Goal: Task Accomplishment & Management: Use online tool/utility

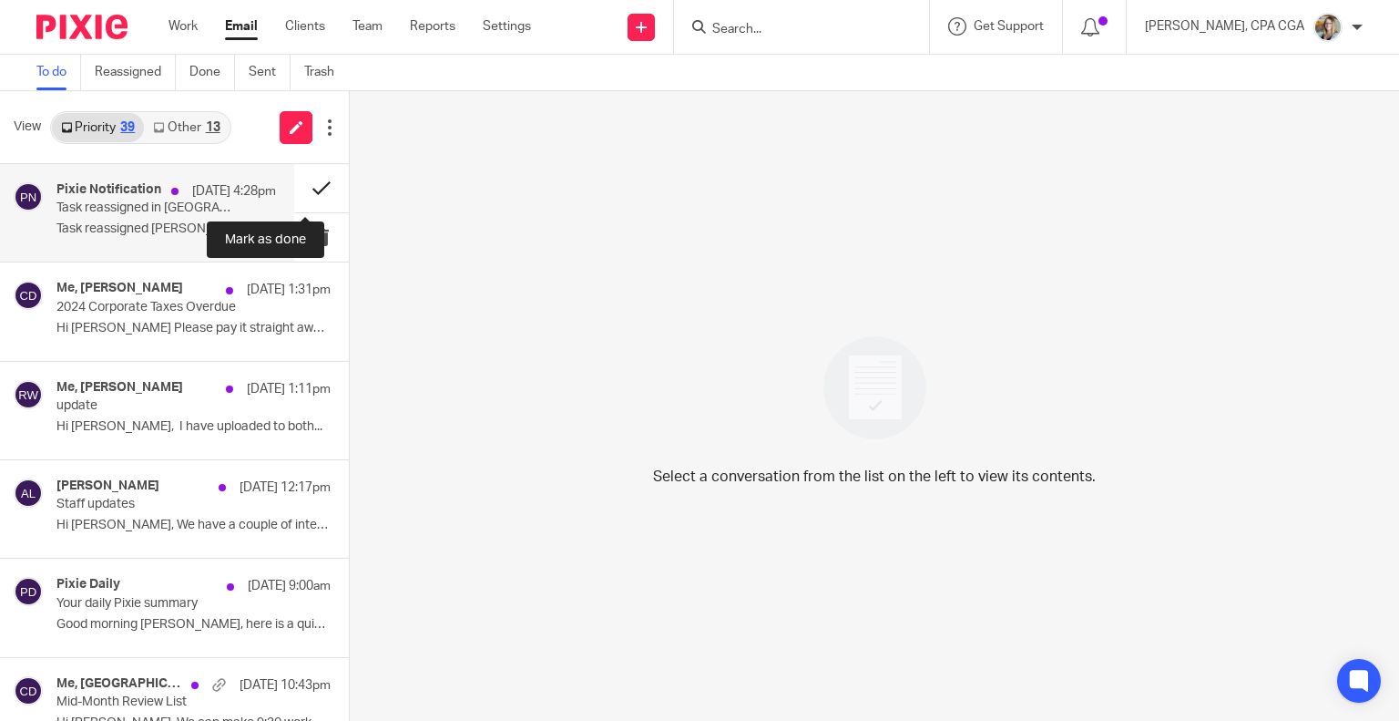
click at [306, 191] on button at bounding box center [321, 188] width 55 height 48
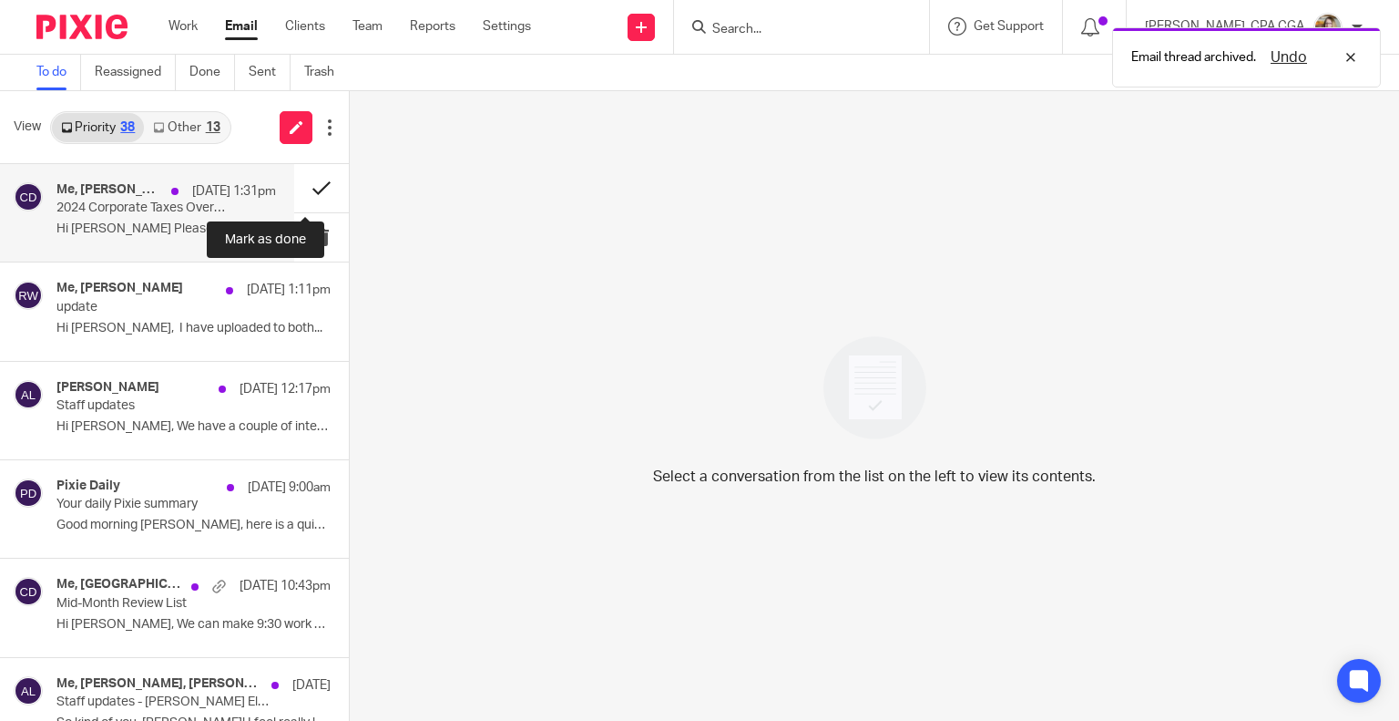
click at [313, 186] on button at bounding box center [321, 188] width 55 height 48
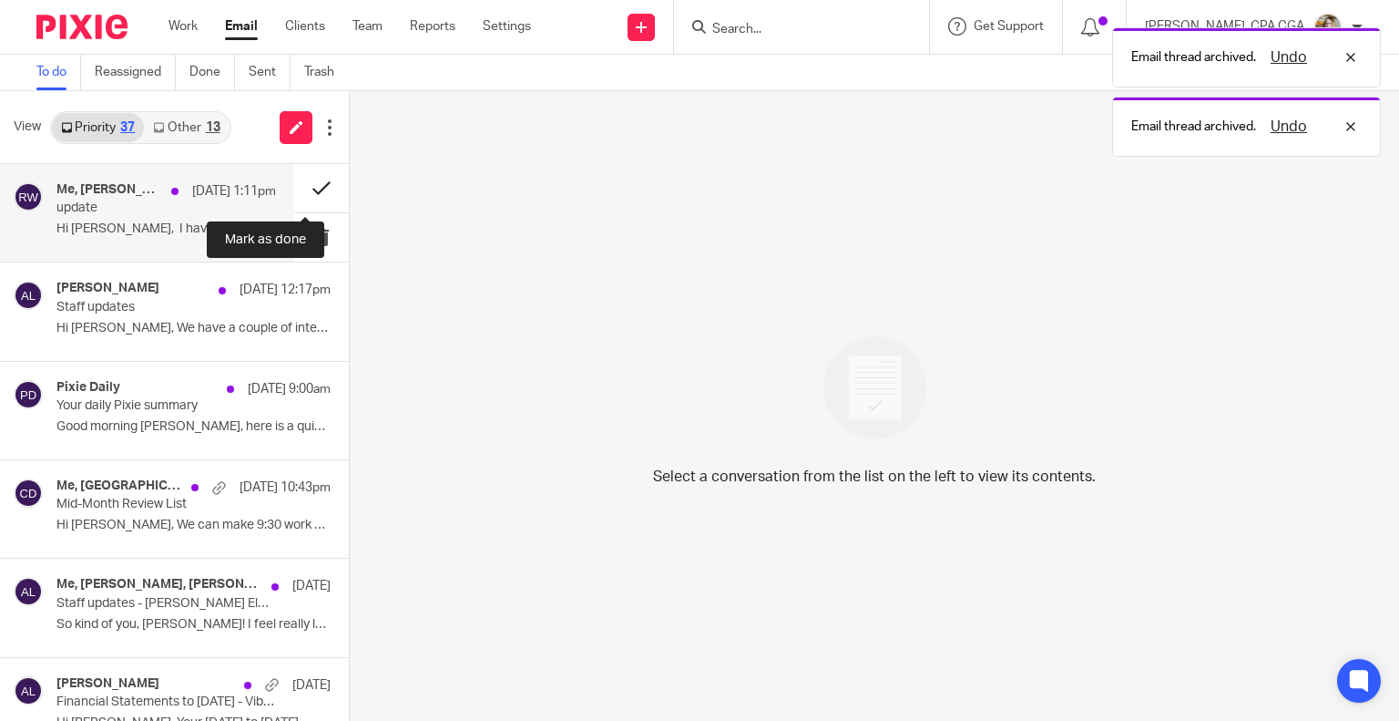
click at [302, 180] on button at bounding box center [321, 188] width 55 height 48
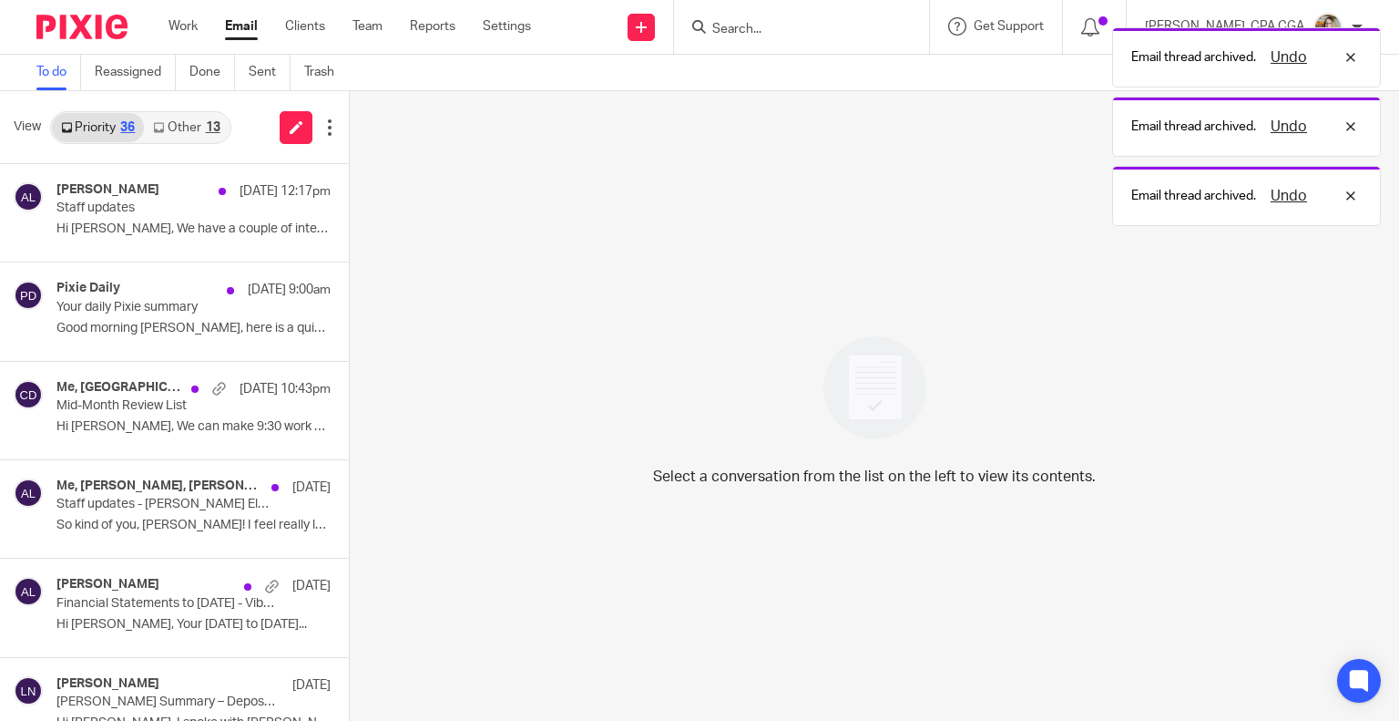
click at [211, 128] on div "13" at bounding box center [213, 127] width 15 height 13
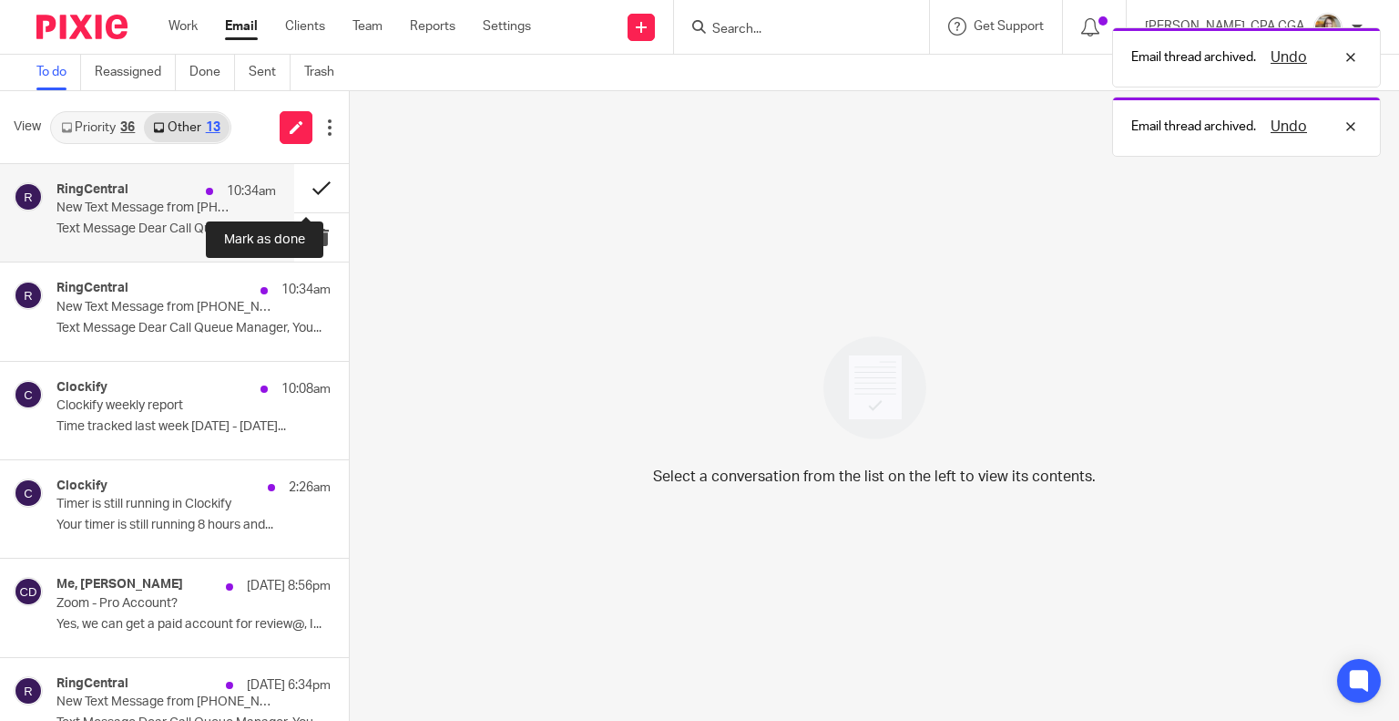
click at [302, 188] on button at bounding box center [321, 188] width 55 height 48
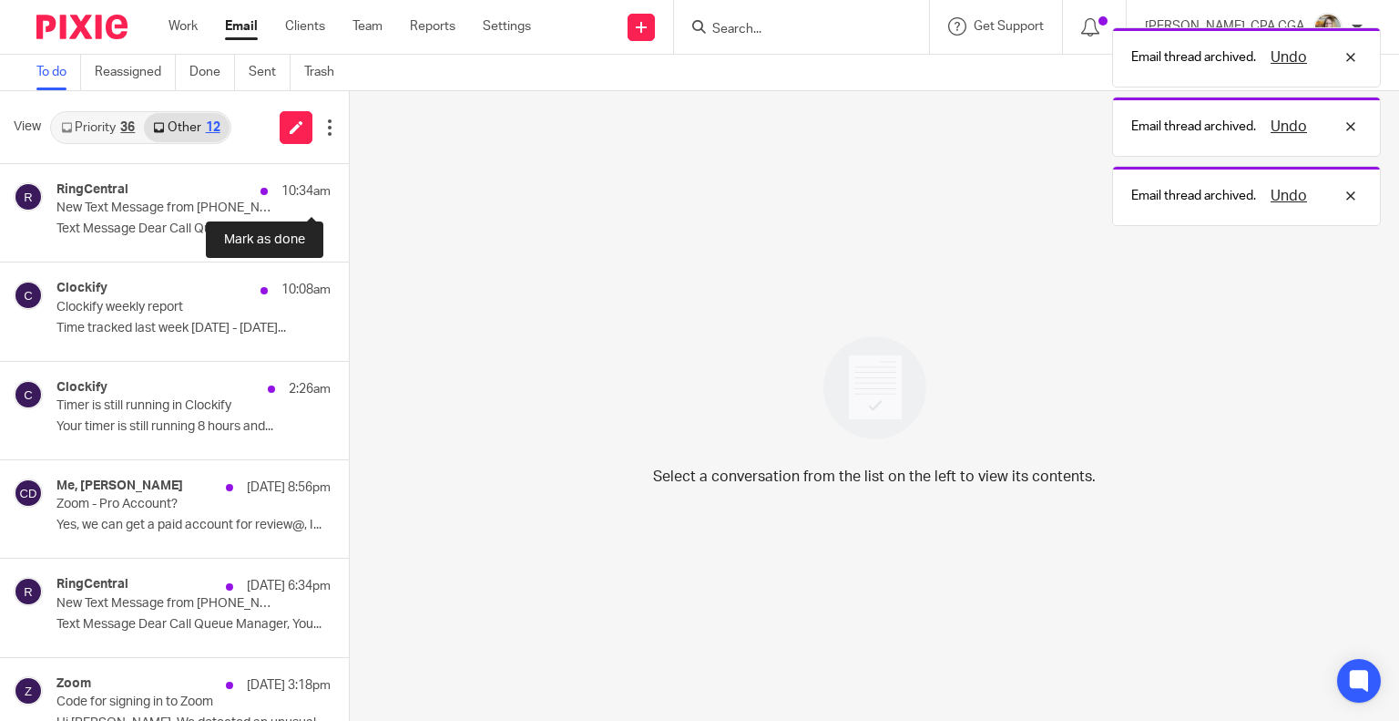
click at [349, 188] on button at bounding box center [356, 188] width 15 height 48
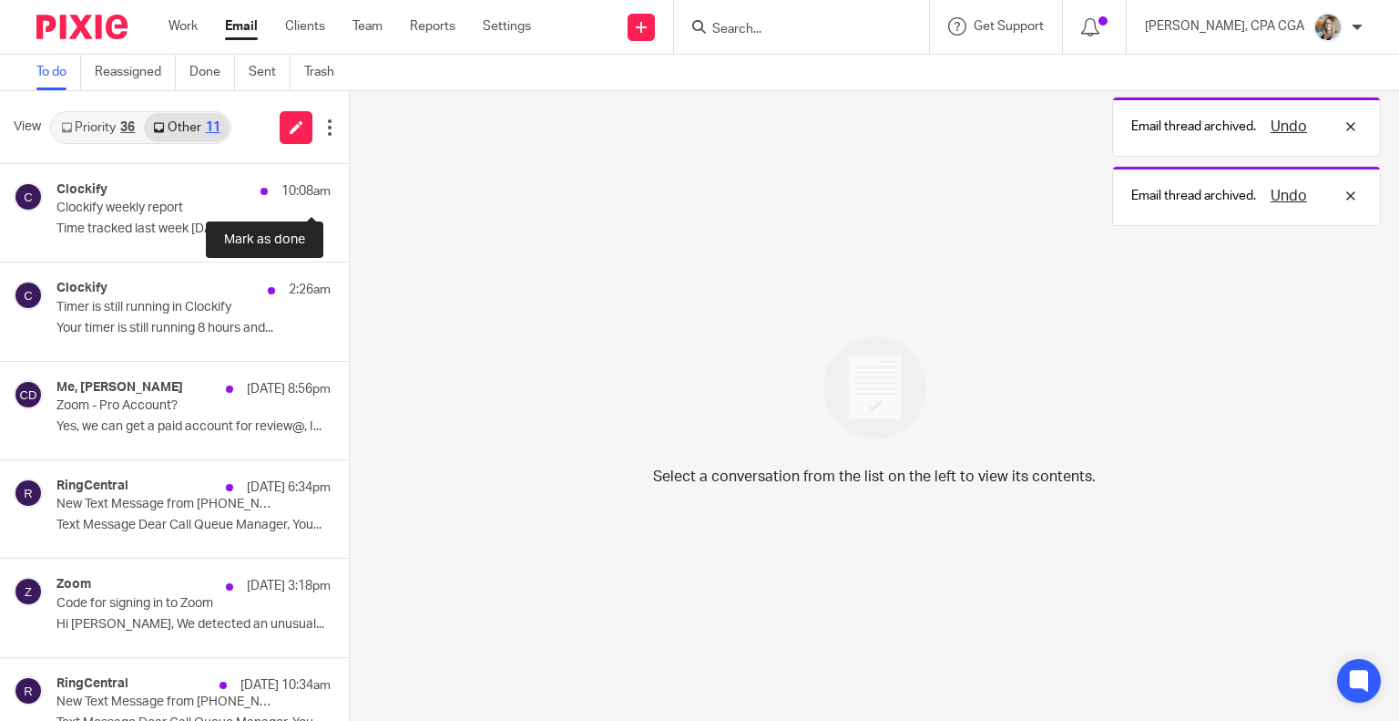
click at [349, 188] on button at bounding box center [356, 188] width 15 height 48
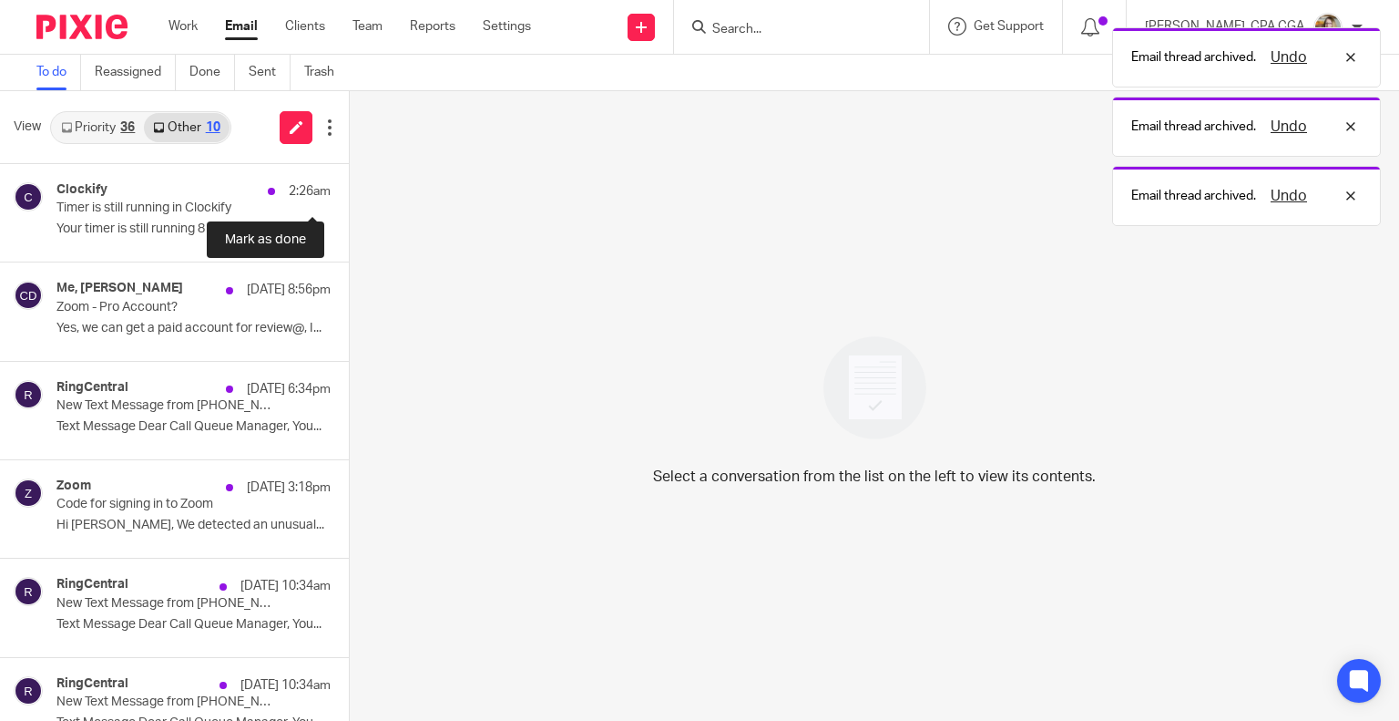
click at [349, 188] on button at bounding box center [356, 188] width 15 height 48
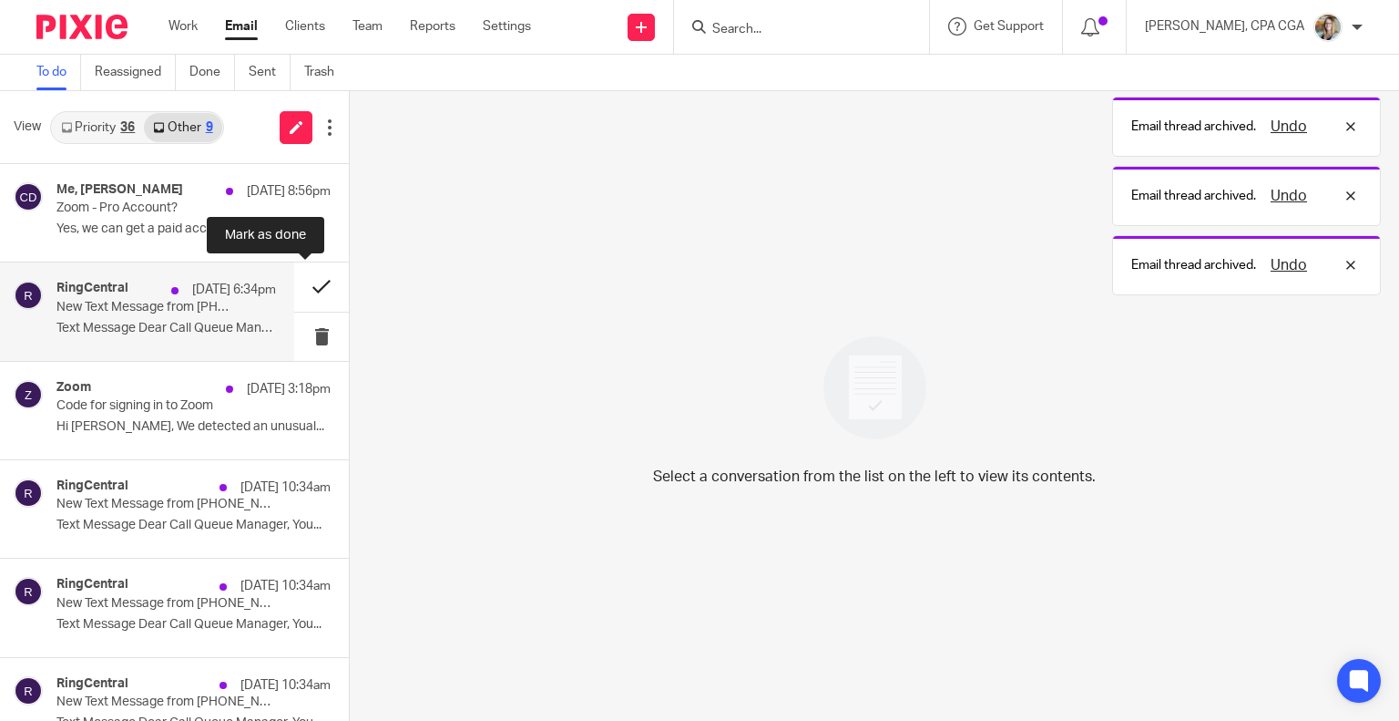
click at [302, 284] on button at bounding box center [321, 286] width 55 height 48
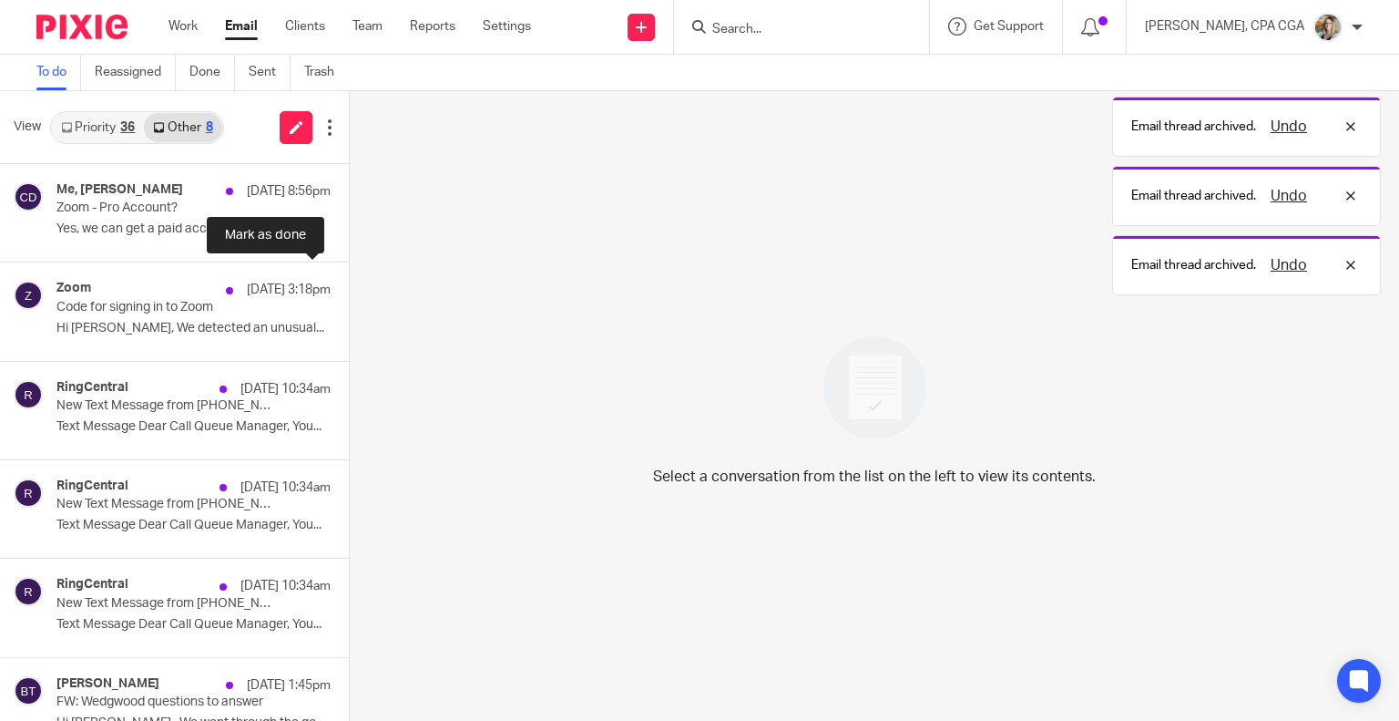
click at [349, 284] on button at bounding box center [356, 286] width 15 height 48
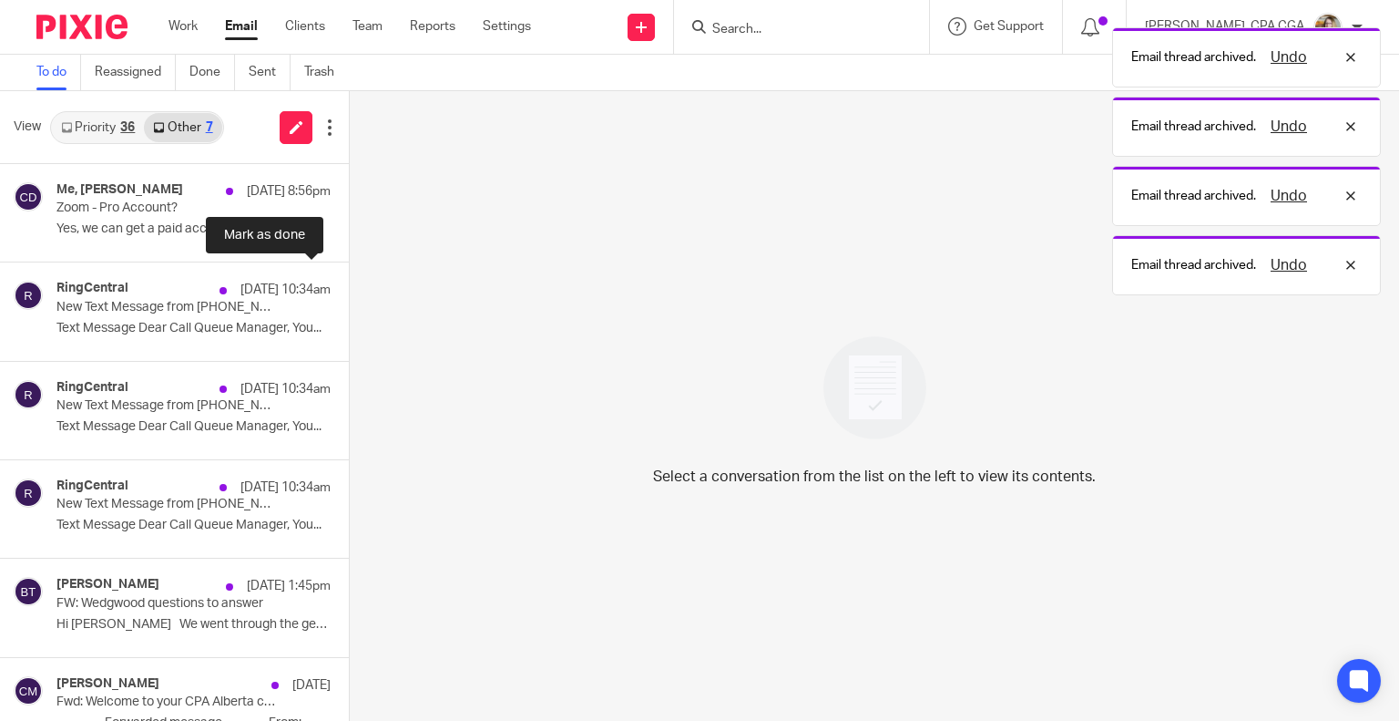
click at [349, 284] on button at bounding box center [356, 286] width 15 height 48
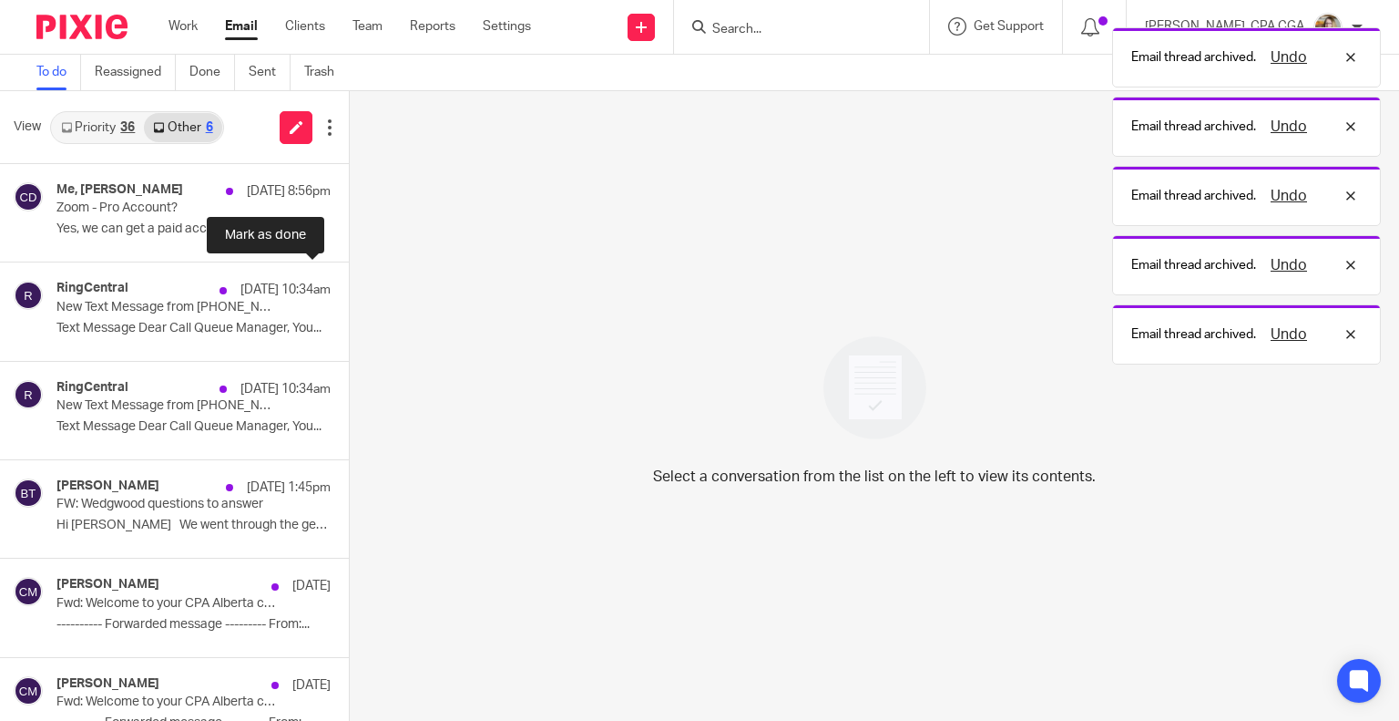
click at [349, 284] on button at bounding box center [356, 286] width 15 height 48
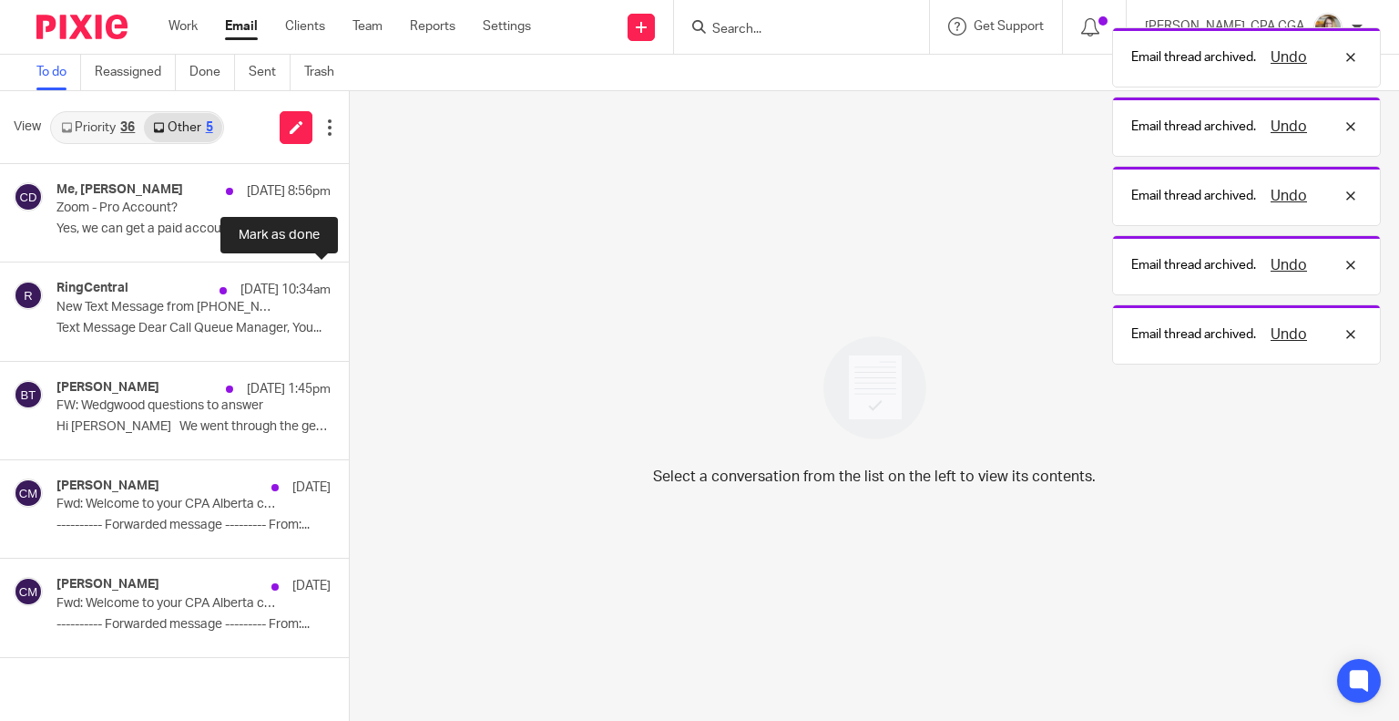
click at [349, 284] on button at bounding box center [356, 286] width 15 height 48
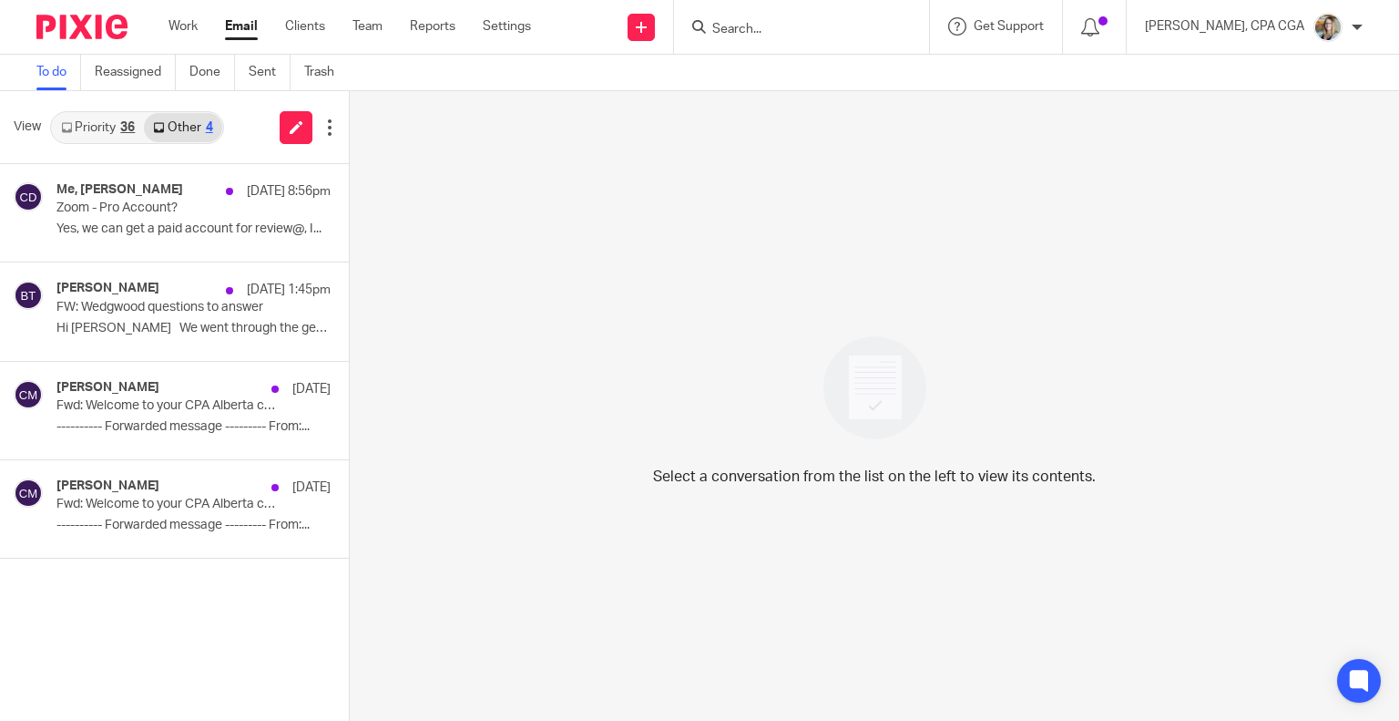
click at [743, 27] on input "Search" at bounding box center [793, 30] width 164 height 16
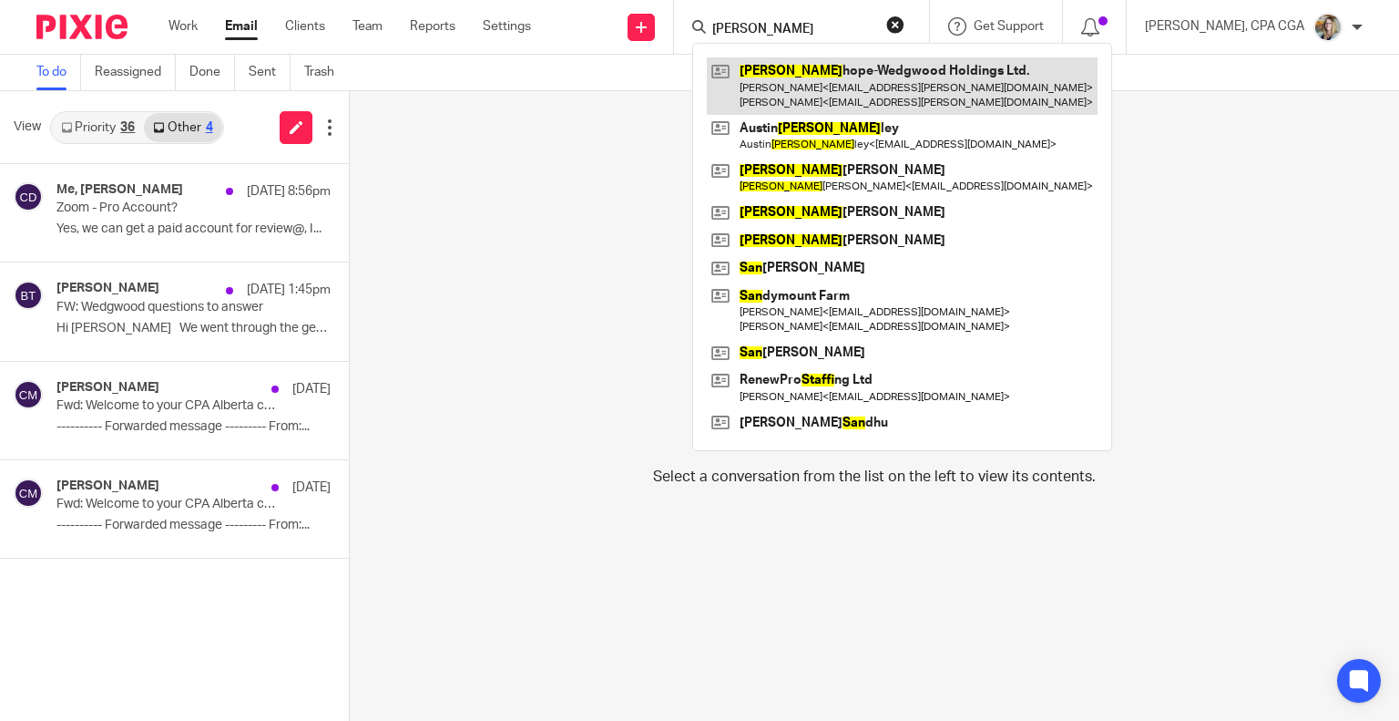
type input "[PERSON_NAME]"
click at [847, 79] on link at bounding box center [902, 85] width 391 height 56
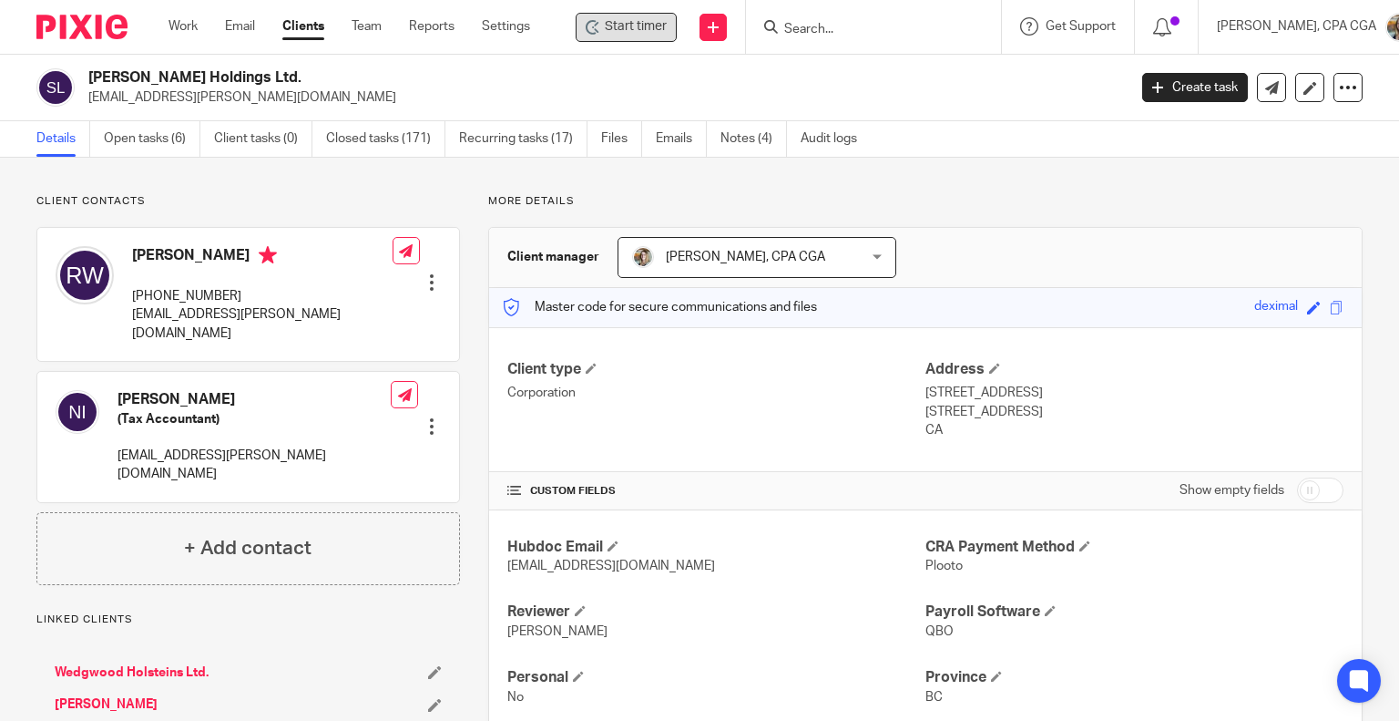
click at [634, 16] on div "Start timer" at bounding box center [626, 27] width 101 height 29
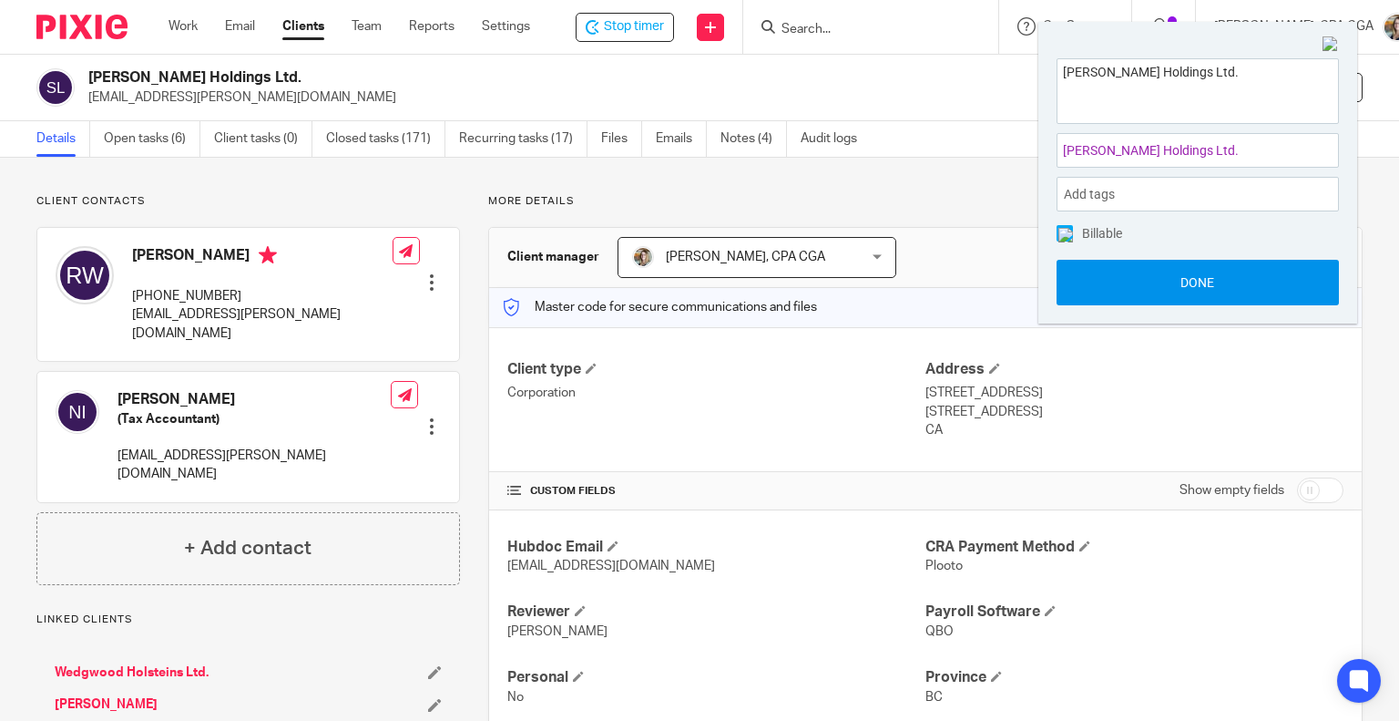
click at [1174, 277] on button "Done" at bounding box center [1198, 283] width 282 height 46
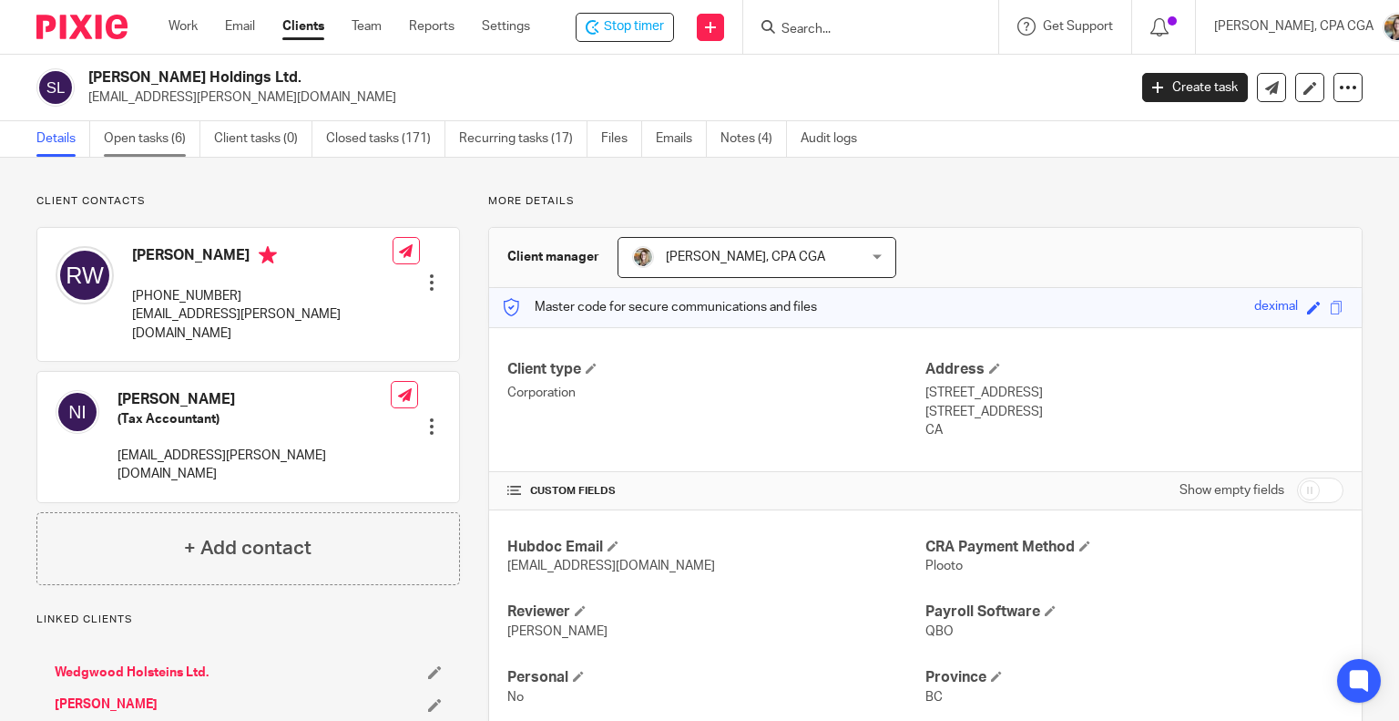
click at [165, 132] on link "Open tasks (6)" at bounding box center [152, 139] width 97 height 36
